Goal: Information Seeking & Learning: Learn about a topic

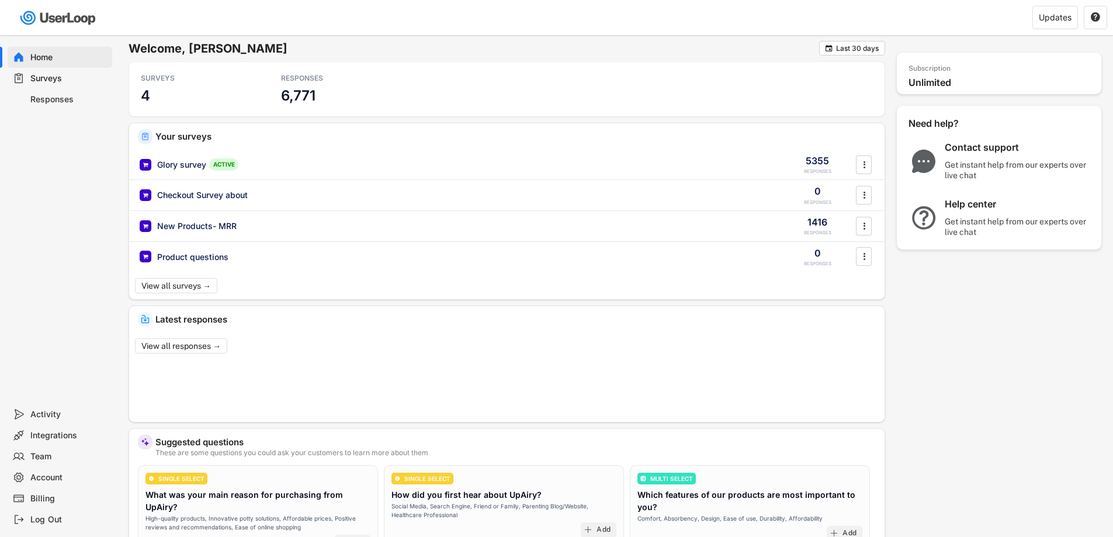
click at [37, 496] on div "Billing" at bounding box center [68, 498] width 77 height 11
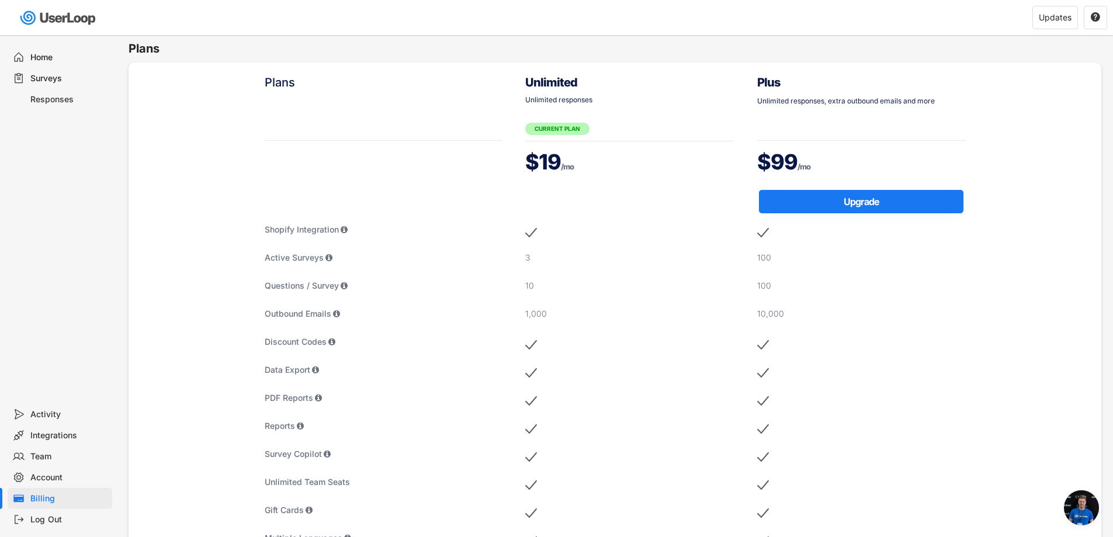
scroll to position [19, 0]
click at [61, 98] on div "Responses" at bounding box center [68, 99] width 77 height 11
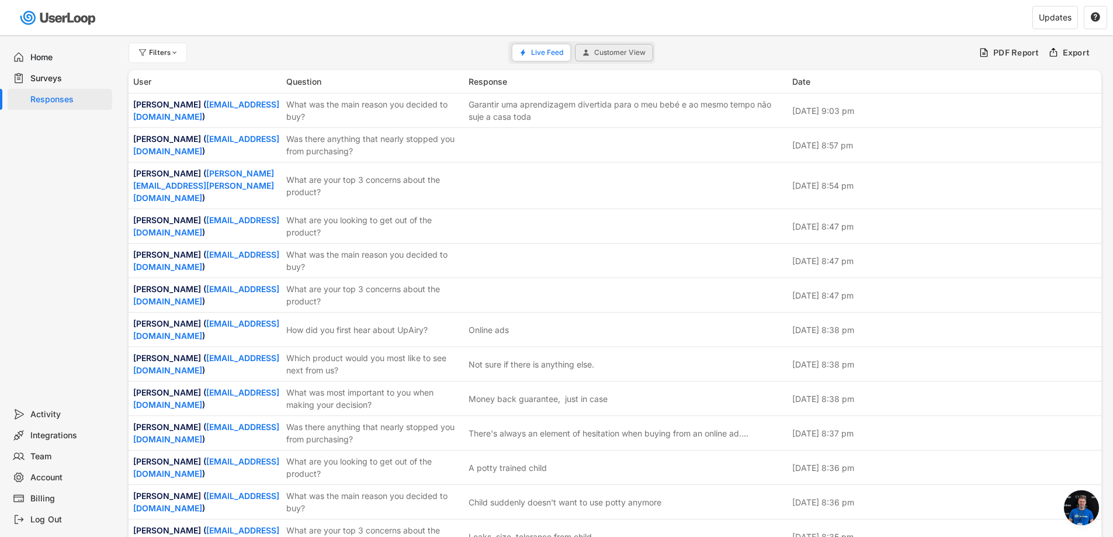
click at [622, 50] on span "Customer View" at bounding box center [619, 52] width 51 height 7
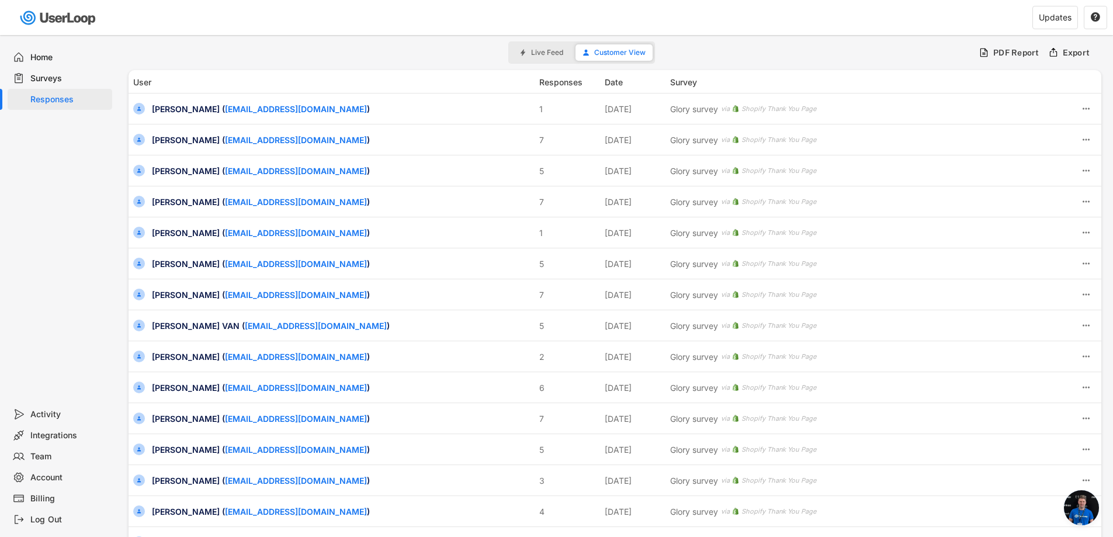
click at [46, 76] on div "Surveys" at bounding box center [68, 78] width 77 height 11
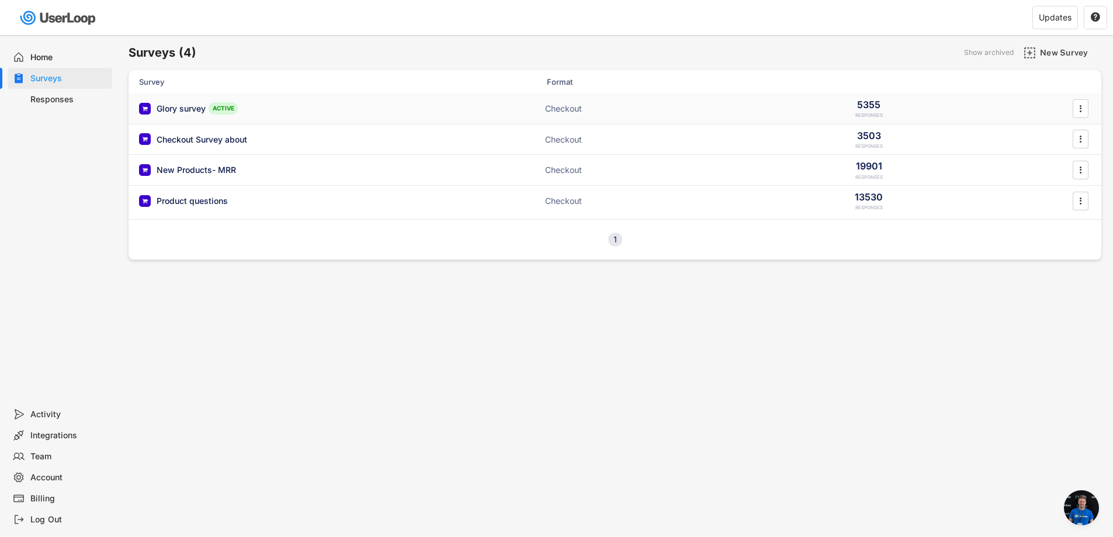
click at [186, 108] on div "Glory survey" at bounding box center [181, 109] width 49 height 12
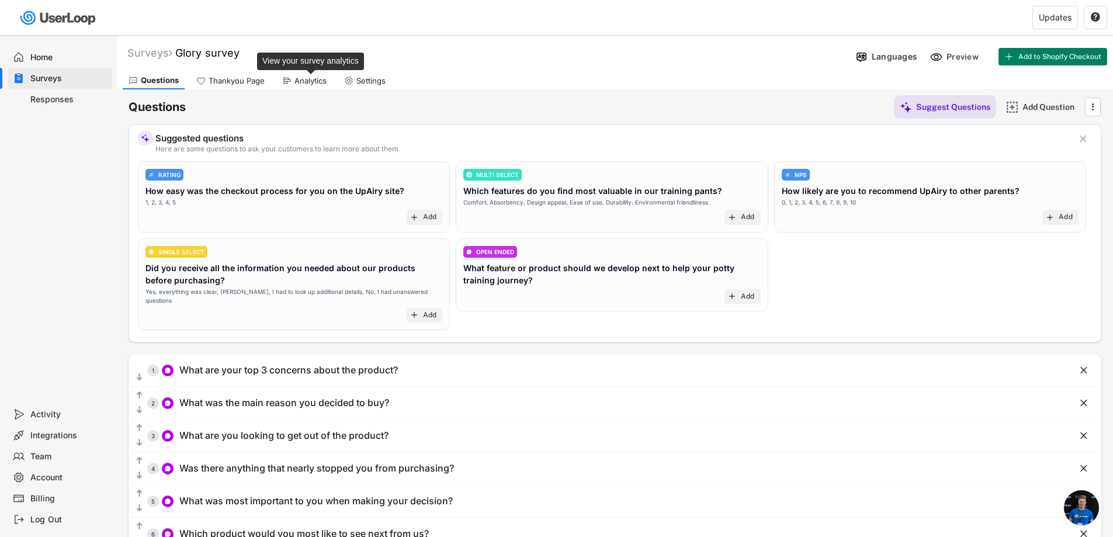
click at [300, 78] on div "Analytics" at bounding box center [311, 81] width 32 height 10
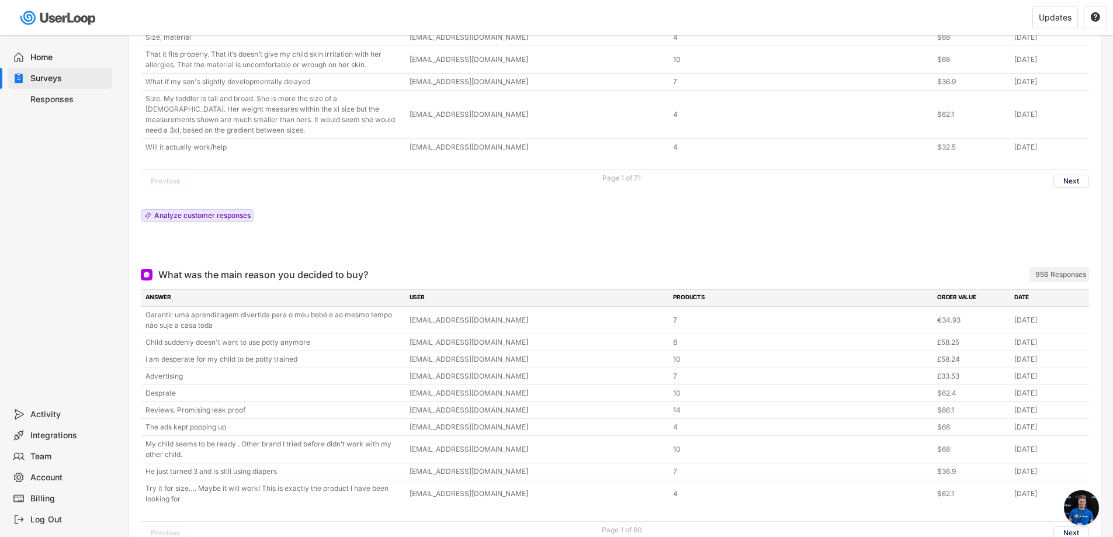
scroll to position [351, 0]
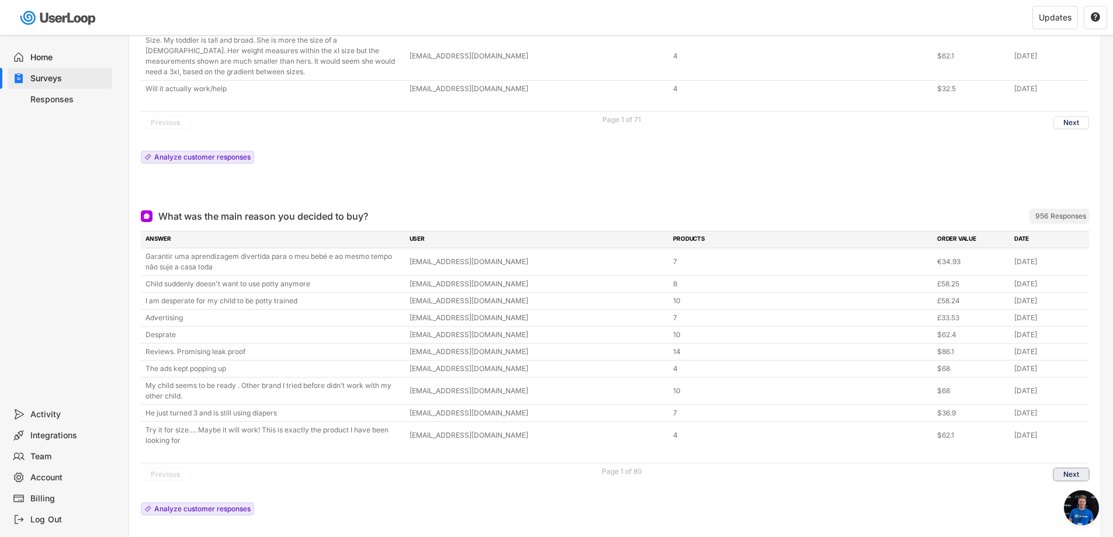
click at [1072, 473] on button "Next" at bounding box center [1072, 474] width 36 height 13
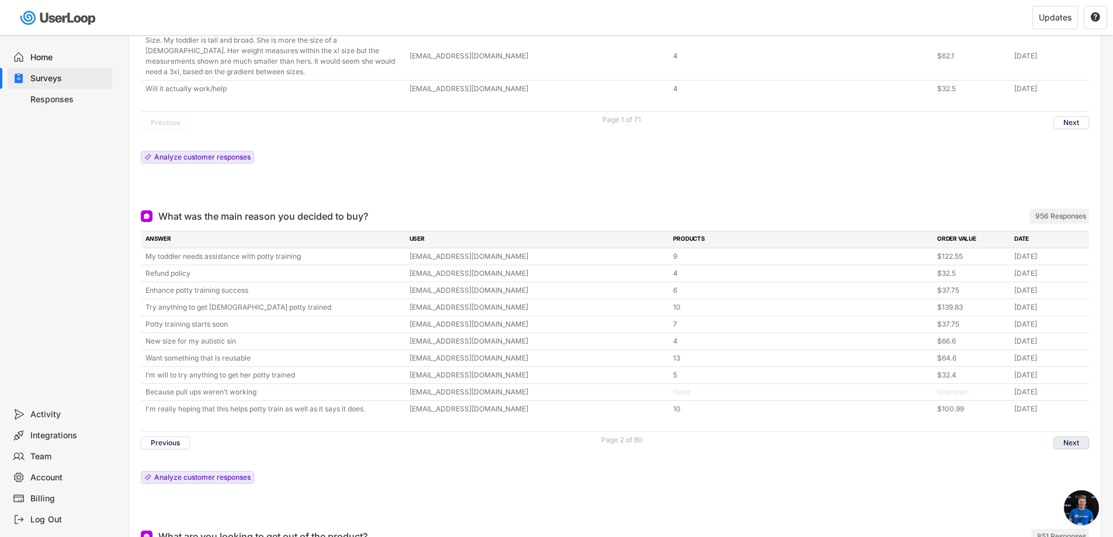
click at [1073, 444] on button "Next" at bounding box center [1072, 443] width 36 height 13
click at [1065, 447] on button "Next" at bounding box center [1072, 443] width 36 height 13
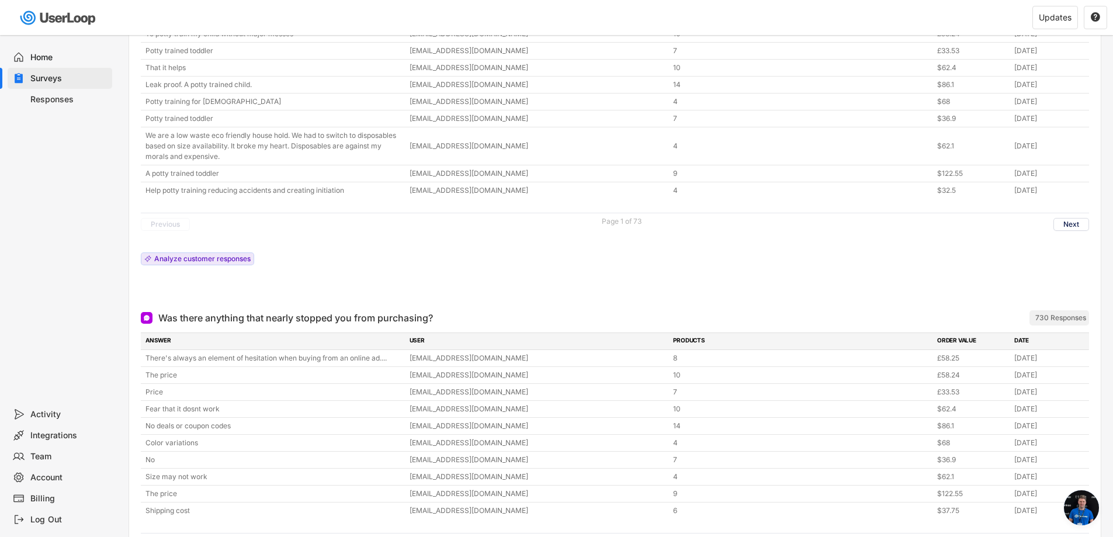
scroll to position [935, 0]
